Goal: Complete application form

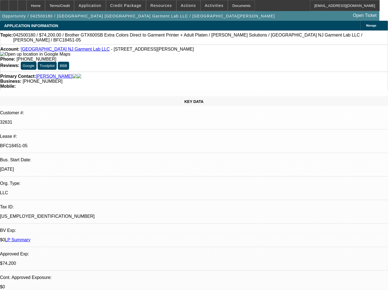
select select "0"
select select "6"
select select "0"
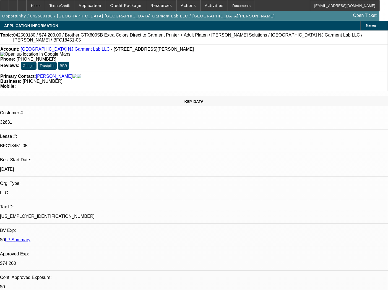
select select "0"
select select "6"
select select "0"
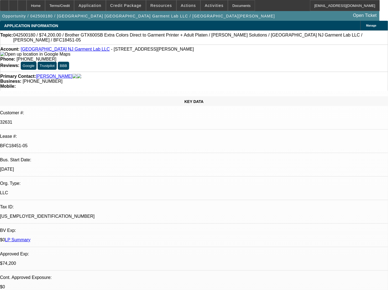
select select "0"
select select "6"
select select "0"
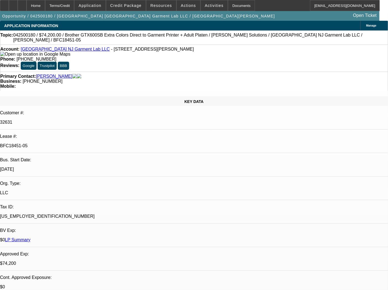
select select "6"
click at [228, 2] on div "Documents" at bounding box center [241, 5] width 27 height 11
click at [231, 5] on div "Documents" at bounding box center [241, 5] width 27 height 11
